Goal: Information Seeking & Learning: Learn about a topic

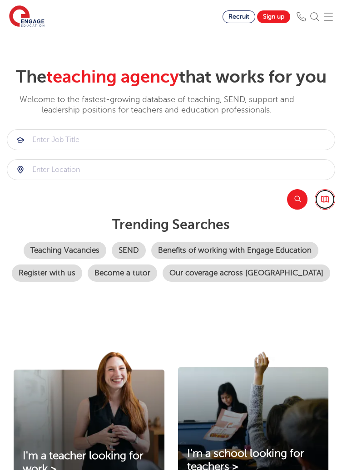
click at [327, 200] on link "Browse all Jobs" at bounding box center [324, 199] width 20 height 20
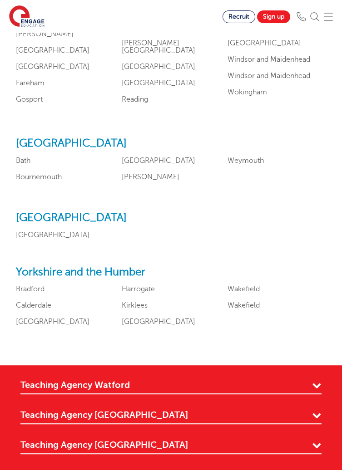
scroll to position [1047, 0]
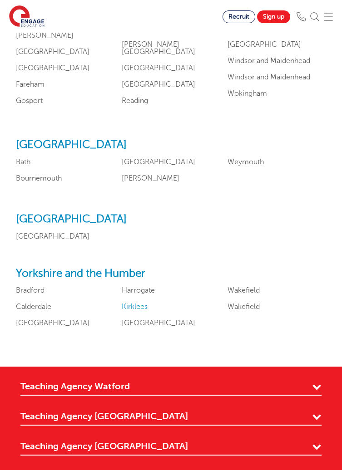
click at [138, 311] on link "Kirklees" at bounding box center [135, 307] width 26 height 8
click at [254, 294] on link "Wakefield" at bounding box center [243, 290] width 32 height 8
click at [44, 294] on link "Bradford" at bounding box center [30, 290] width 29 height 8
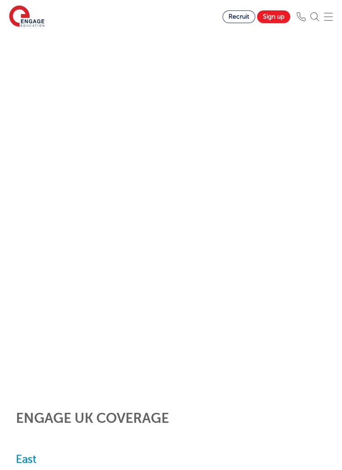
scroll to position [0, 0]
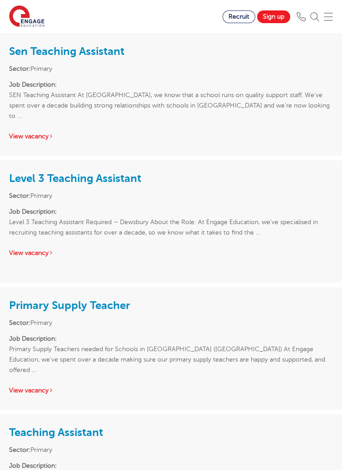
scroll to position [856, 0]
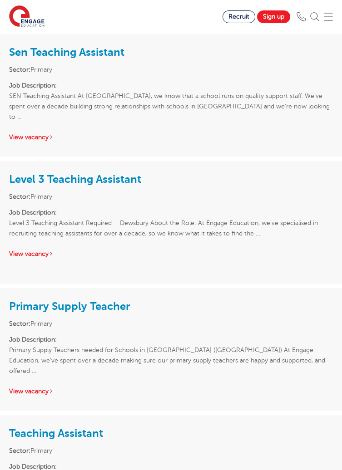
click at [266, 207] on p "Job Description: Level 3 Teaching Assistant Required – Dewsbury About the Role:…" at bounding box center [170, 222] width 323 height 31
click at [123, 173] on link "Level 3 Teaching Assistant" at bounding box center [75, 179] width 132 height 13
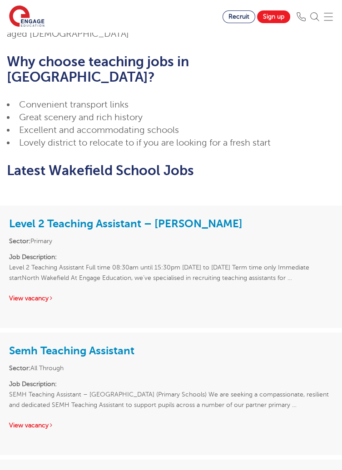
scroll to position [519, 0]
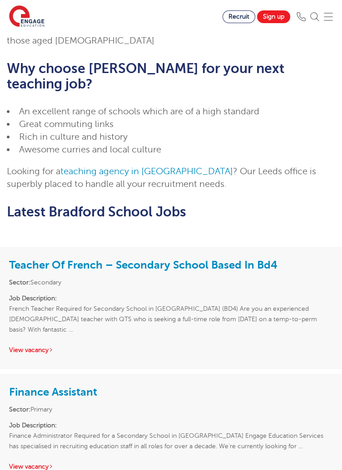
scroll to position [553, 0]
click at [221, 383] on h3 "Finance Assistant" at bounding box center [170, 391] width 323 height 17
click at [71, 386] on link "Finance Assistant" at bounding box center [53, 392] width 88 height 13
